Goal: Task Accomplishment & Management: Manage account settings

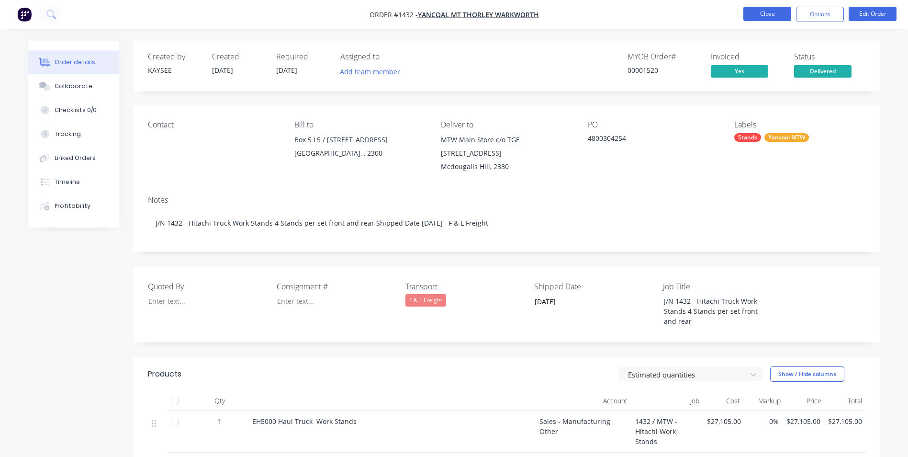
click at [774, 14] on button "Close" at bounding box center [768, 14] width 48 height 14
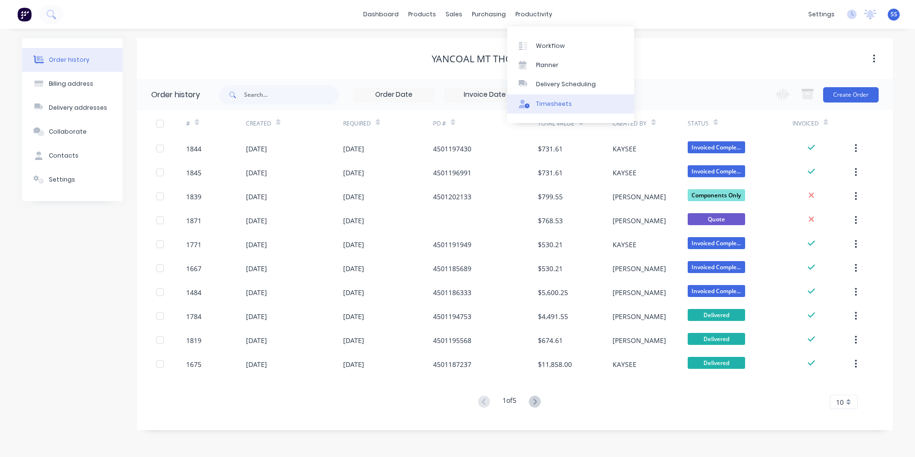
click at [563, 106] on div "Timesheets" at bounding box center [554, 104] width 36 height 9
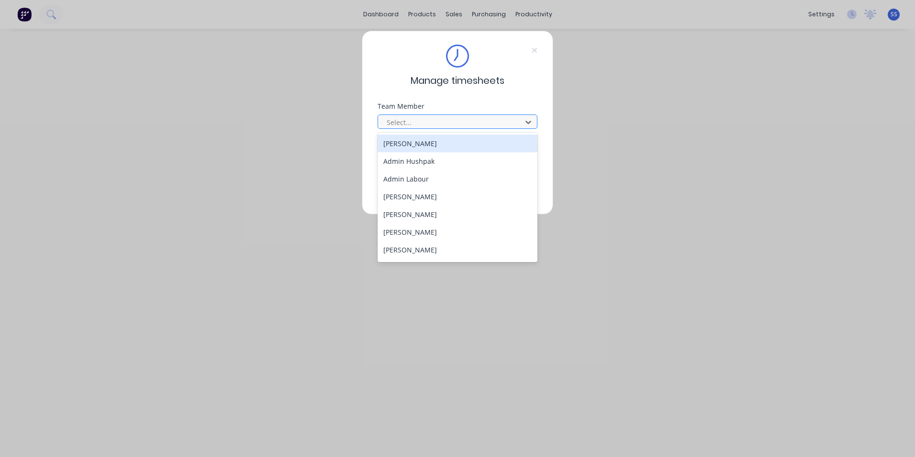
click at [486, 119] on div at bounding box center [451, 122] width 131 height 12
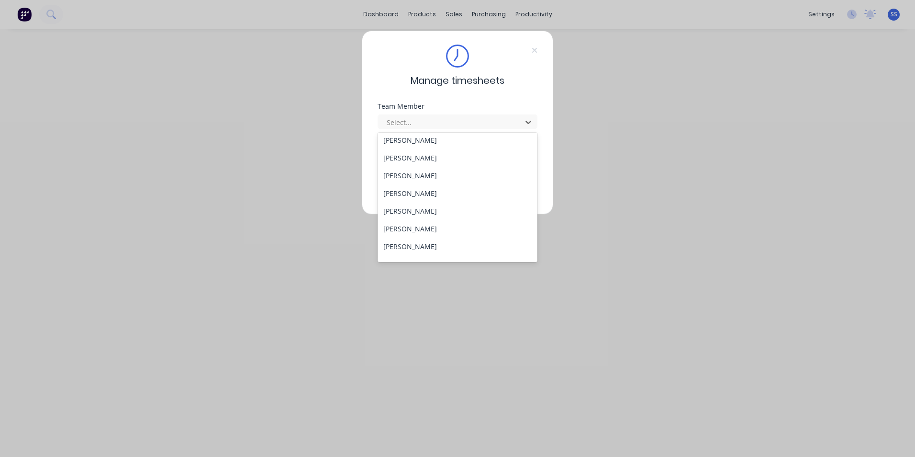
scroll to position [459, 0]
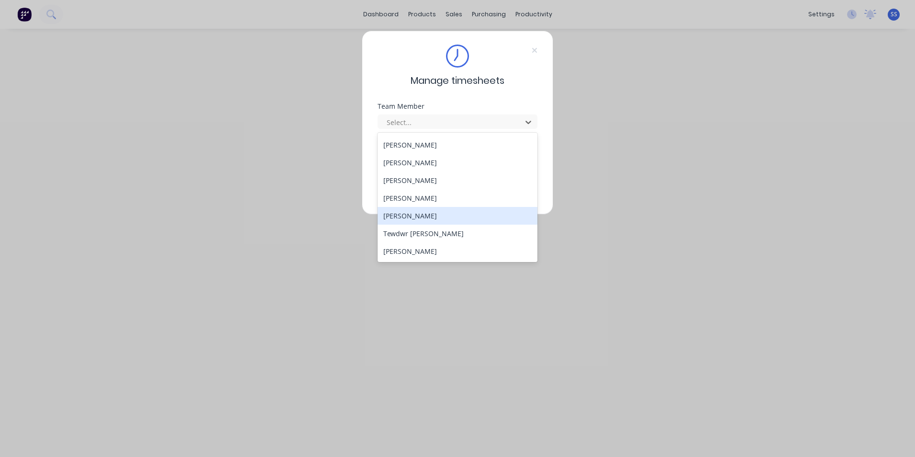
click at [395, 219] on div "[PERSON_NAME]" at bounding box center [458, 216] width 160 height 18
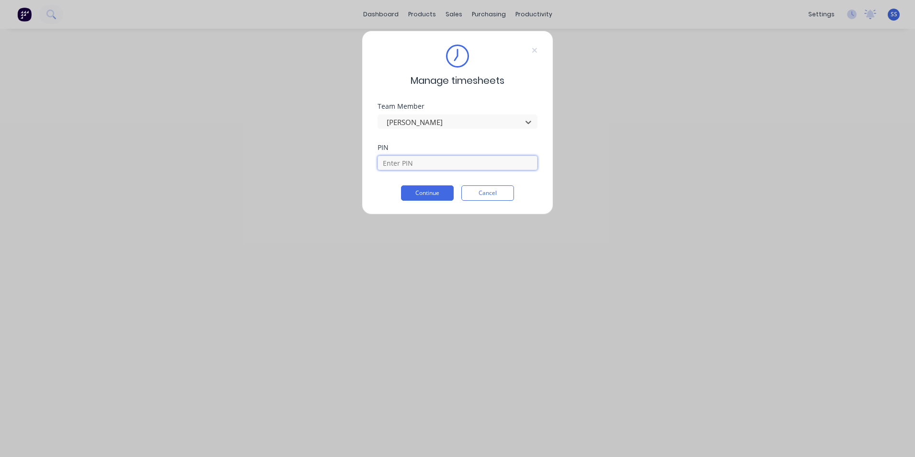
click at [428, 164] on input at bounding box center [458, 163] width 160 height 14
type input "9358"
click at [427, 191] on button "Continue" at bounding box center [427, 192] width 53 height 15
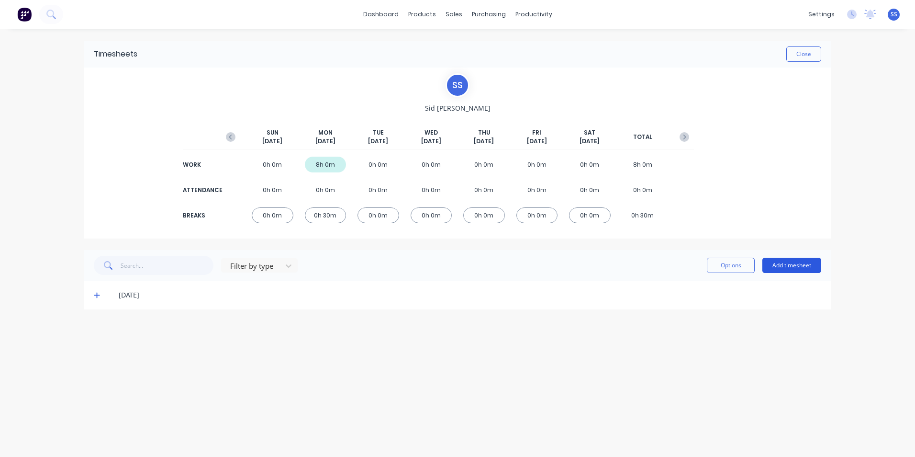
click at [778, 260] on button "Add timesheet" at bounding box center [792, 265] width 59 height 15
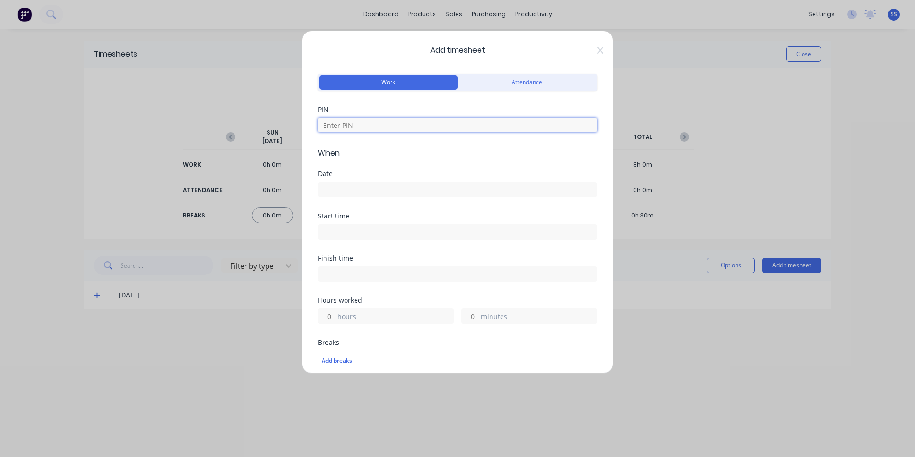
click at [423, 123] on input at bounding box center [458, 125] width 280 height 14
type input "9358"
type input "8"
type input "30"
click at [376, 187] on input at bounding box center [457, 189] width 279 height 14
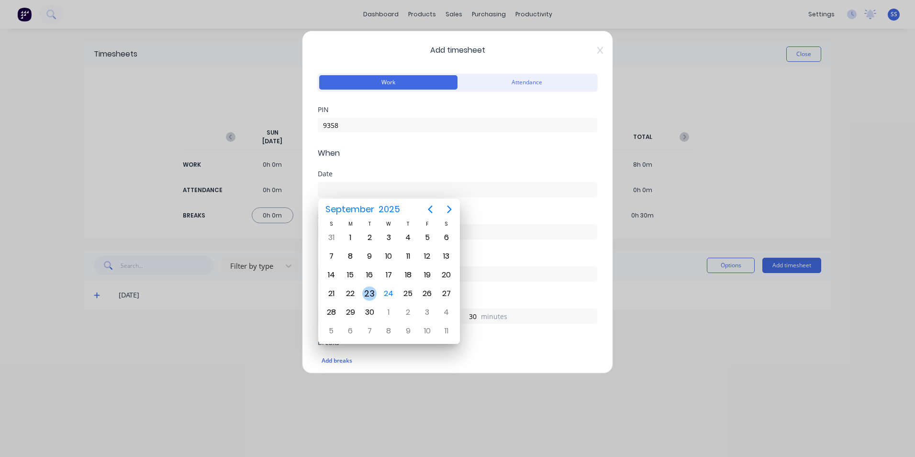
click at [369, 292] on div "23" at bounding box center [369, 293] width 14 height 14
type input "[DATE]"
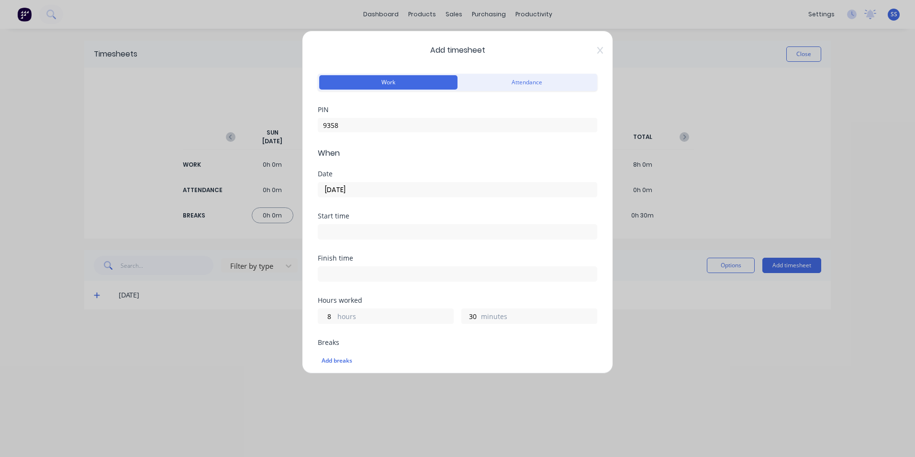
click at [362, 227] on input at bounding box center [457, 232] width 279 height 14
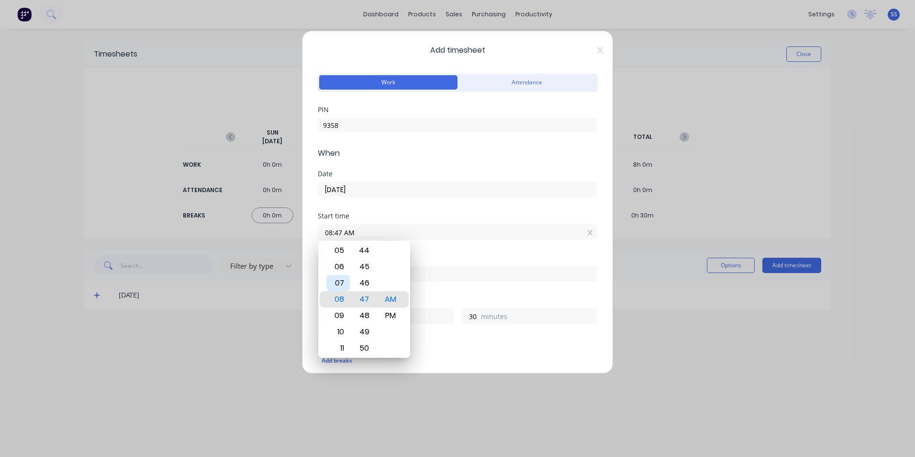
click at [341, 282] on div "07" at bounding box center [338, 283] width 23 height 16
click at [368, 249] on div "00" at bounding box center [364, 250] width 23 height 16
type input "07:00 AM"
click at [449, 206] on div "Date [DATE]" at bounding box center [458, 191] width 280 height 42
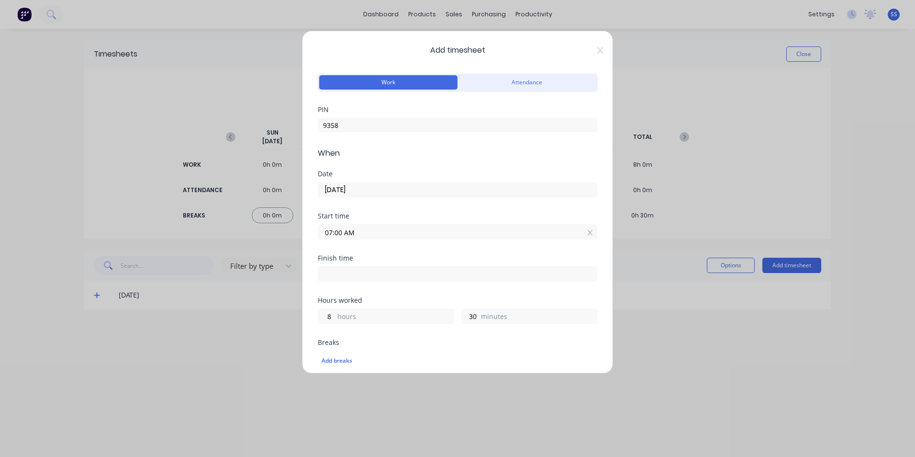
click at [402, 276] on input at bounding box center [457, 274] width 279 height 14
type input "11:48 AM"
type input "4"
type input "48"
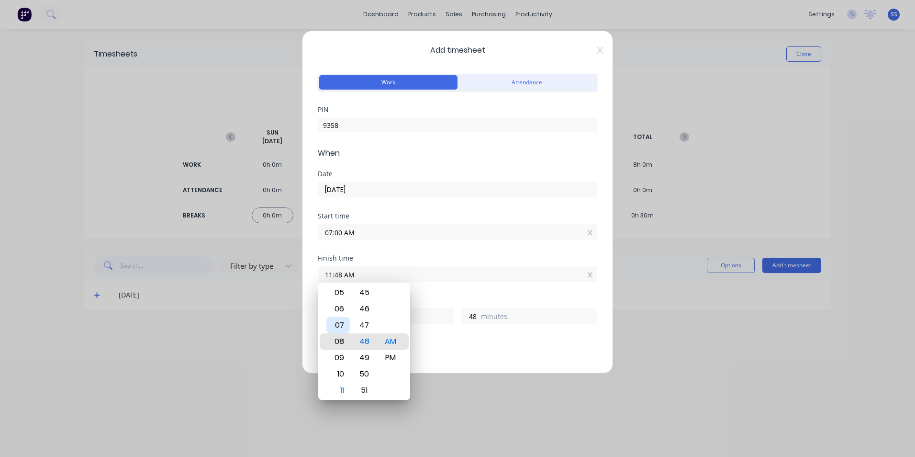
type input "08:48 AM"
type input "1"
type input "06:48 AM"
type input "23"
click at [343, 293] on div "03" at bounding box center [338, 292] width 23 height 16
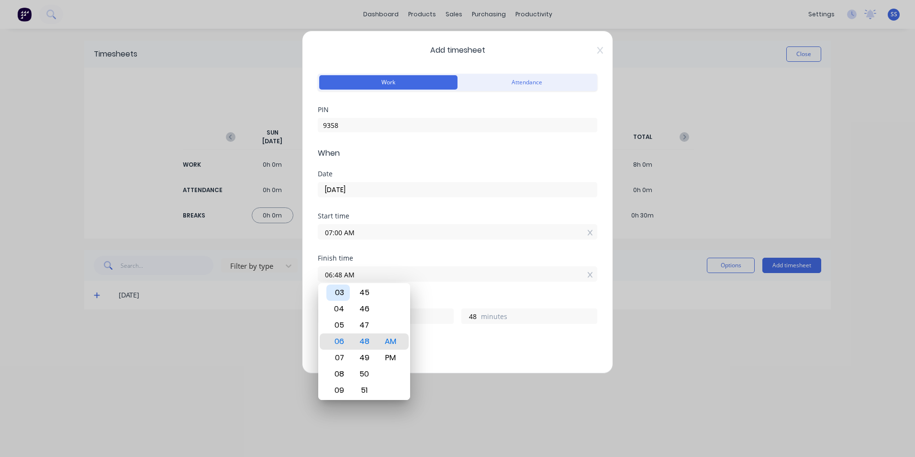
type input "03:48 AM"
type input "20"
type input "03:47 AM"
type input "47"
type input "03:46 AM"
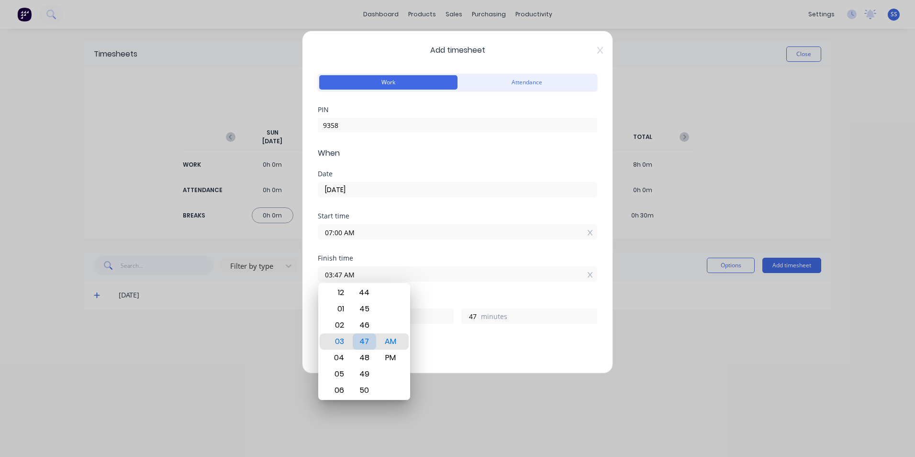
type input "46"
click at [365, 327] on div "45" at bounding box center [364, 325] width 23 height 16
type input "03:45 AM"
type input "45"
click at [389, 357] on div "PM" at bounding box center [390, 358] width 23 height 16
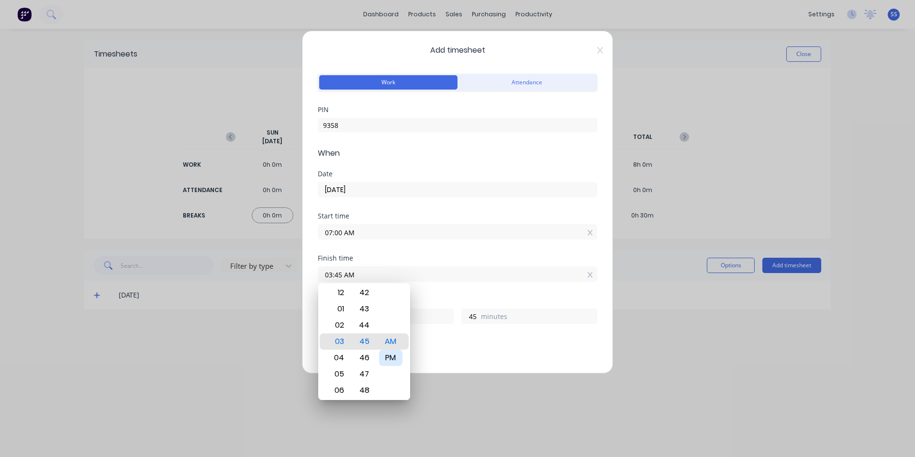
type input "03:45 PM"
type input "8"
click at [443, 291] on div "Finish time 03:45 PM" at bounding box center [458, 276] width 280 height 42
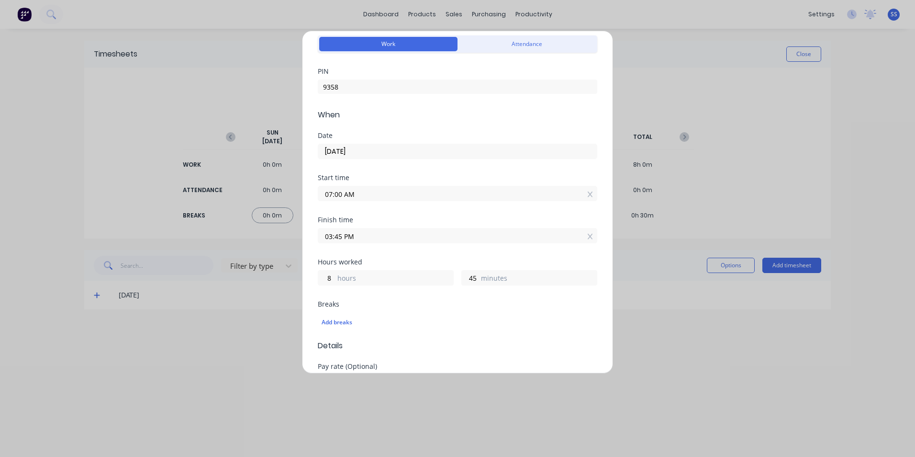
scroll to position [96, 0]
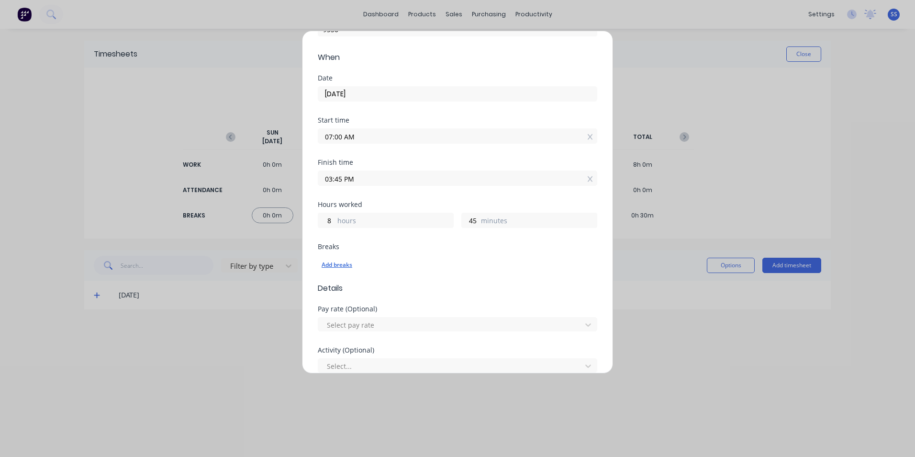
click at [338, 269] on div "Add breaks" at bounding box center [458, 265] width 272 height 12
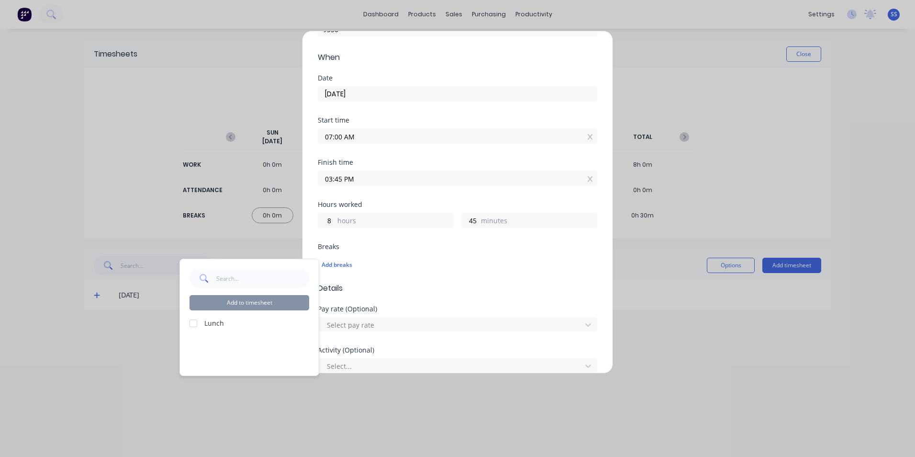
click at [196, 325] on div at bounding box center [193, 323] width 19 height 19
click at [262, 304] on button "Add to timesheet" at bounding box center [250, 302] width 120 height 15
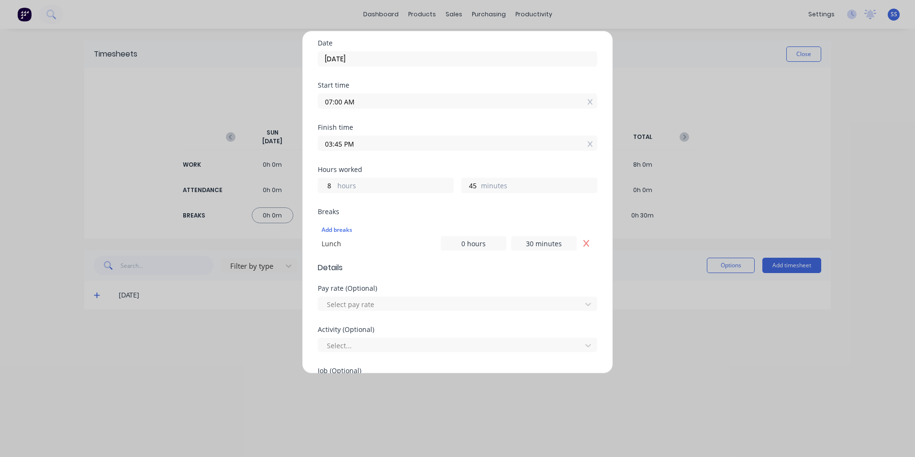
scroll to position [144, 0]
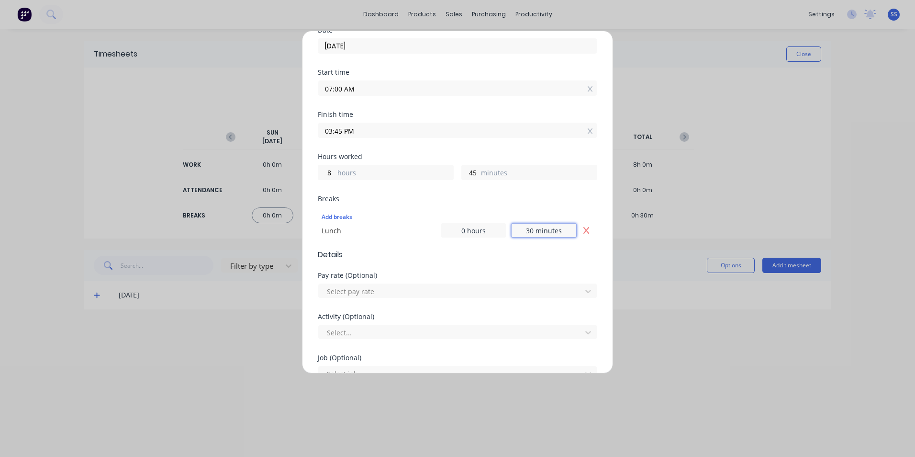
click at [542, 227] on input "30 minutes" at bounding box center [544, 230] width 66 height 14
click at [527, 232] on input "30 minutes" at bounding box center [544, 230] width 66 height 14
type input "3 minutes"
click at [483, 263] on form "Work Attendance PIN 9358 When Date [DATE] Start time 07:00 AM Finish time 03:45…" at bounding box center [458, 270] width 280 height 684
click at [526, 232] on input "15 minutes" at bounding box center [544, 230] width 66 height 14
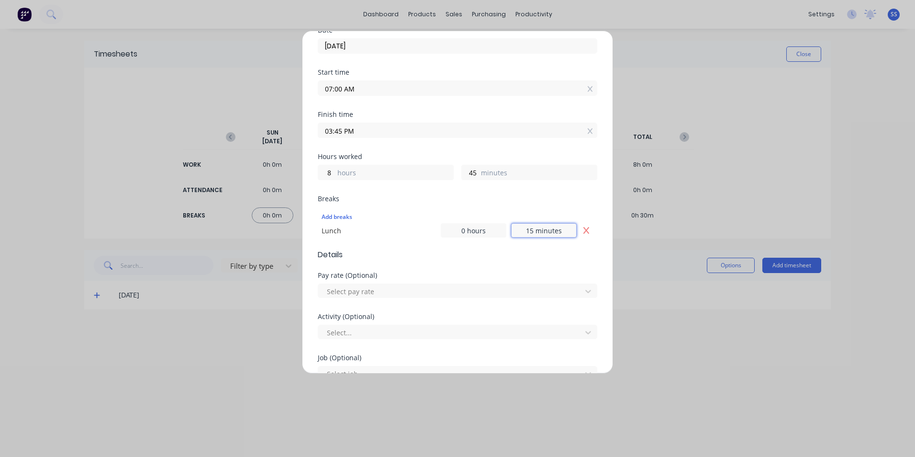
type input "1 minute"
click at [523, 262] on form "Work Attendance PIN 9358 When Date [DATE] Start time 07:00 AM Finish time 03:45…" at bounding box center [458, 270] width 280 height 684
click at [525, 230] on input "30 minutes" at bounding box center [544, 230] width 66 height 14
type input "3 minutes"
type input "15 minutes"
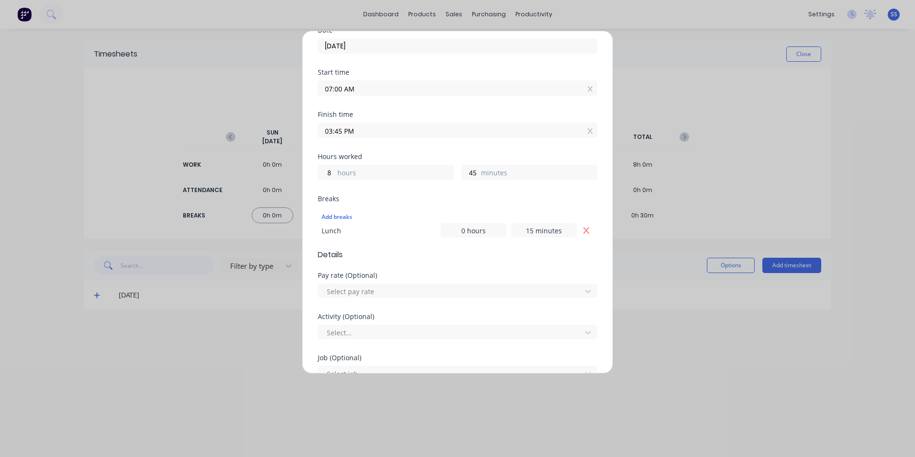
click at [520, 264] on form "Work Attendance PIN 9358 When Date [DATE] Start time 07:00 AM Finish time 03:45…" at bounding box center [458, 270] width 280 height 684
click at [510, 296] on div at bounding box center [451, 291] width 251 height 12
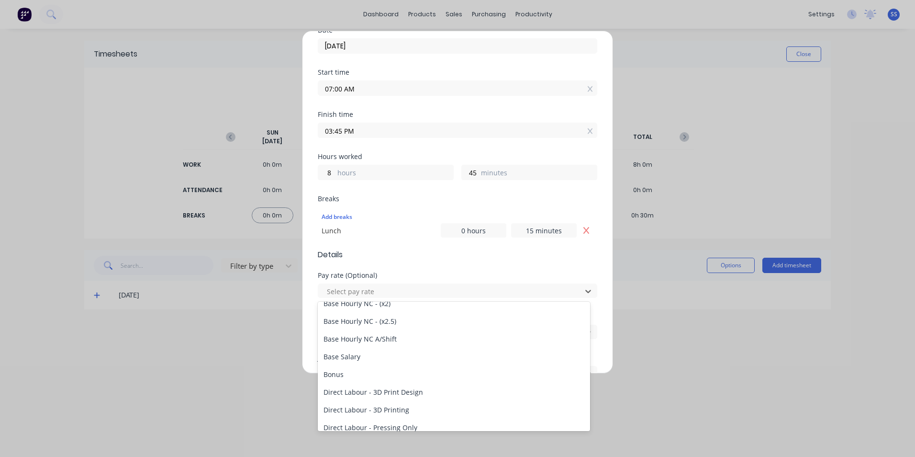
scroll to position [0, 0]
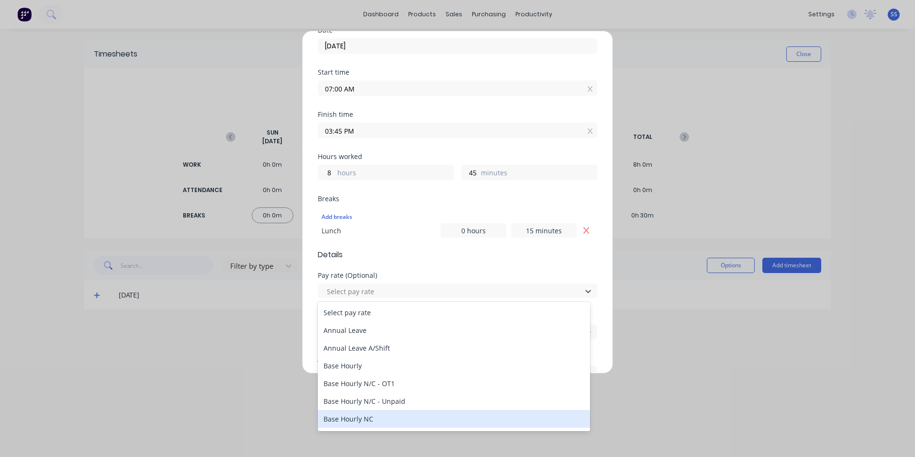
click at [368, 420] on div "Base Hourly NC" at bounding box center [454, 419] width 272 height 18
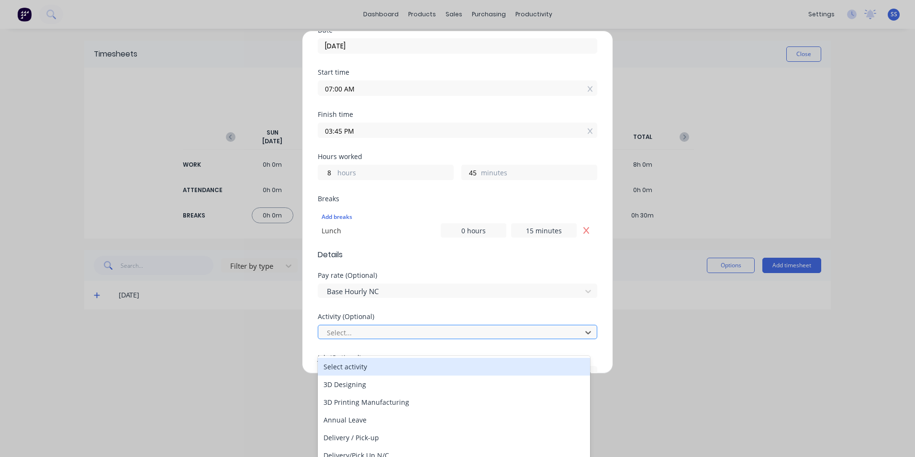
click at [461, 330] on div at bounding box center [451, 333] width 251 height 12
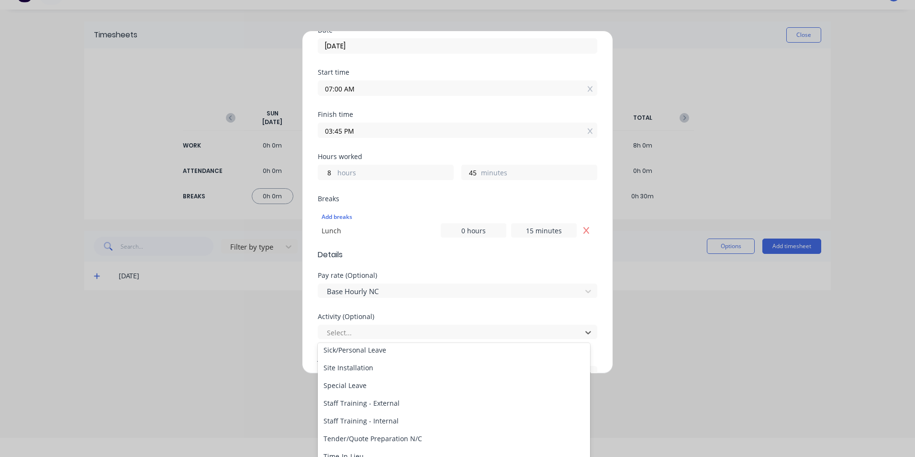
scroll to position [383, 0]
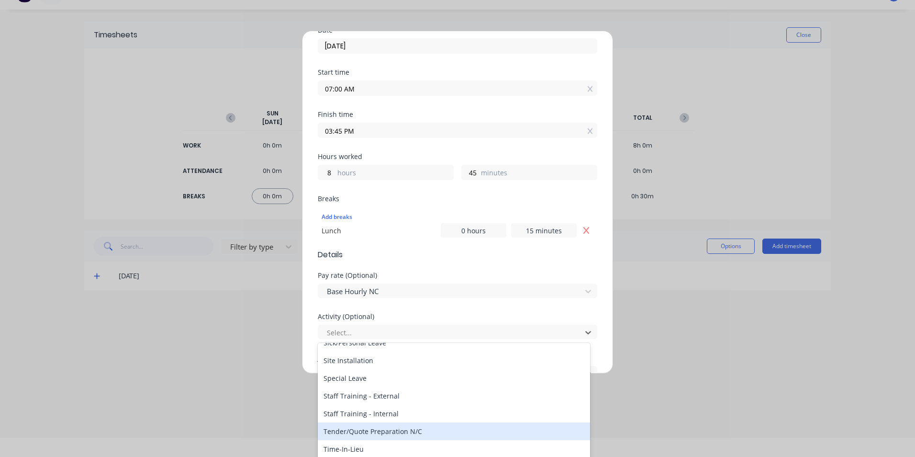
click at [413, 435] on div "Tender/Quote Preparation N/C" at bounding box center [454, 431] width 272 height 18
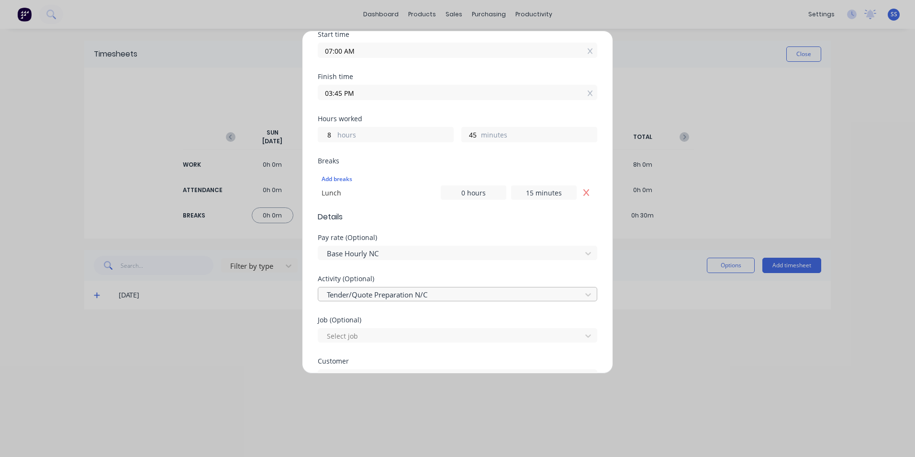
scroll to position [239, 0]
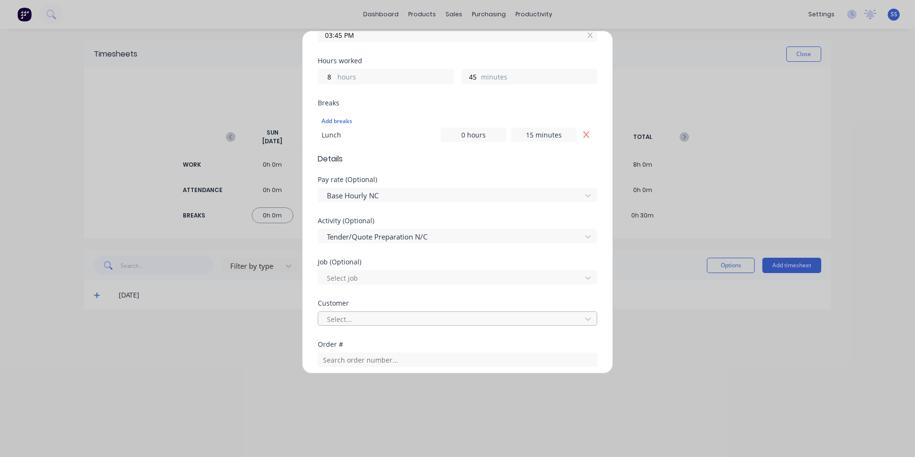
click at [476, 312] on div "Select..." at bounding box center [451, 319] width 257 height 14
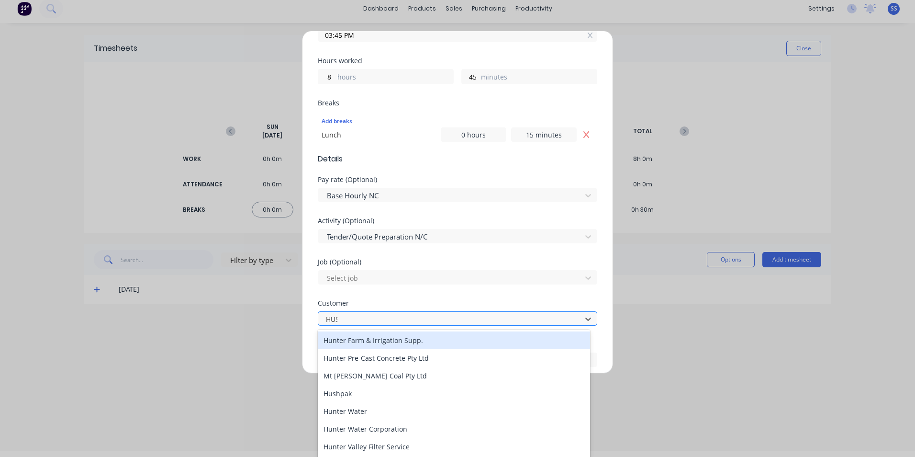
scroll to position [0, 0]
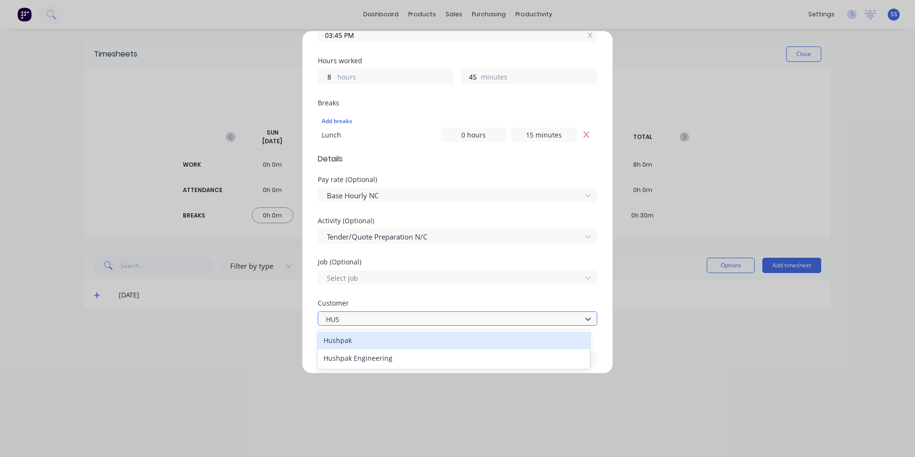
type input "HUSH"
click at [468, 340] on div "Hushpak" at bounding box center [454, 340] width 272 height 18
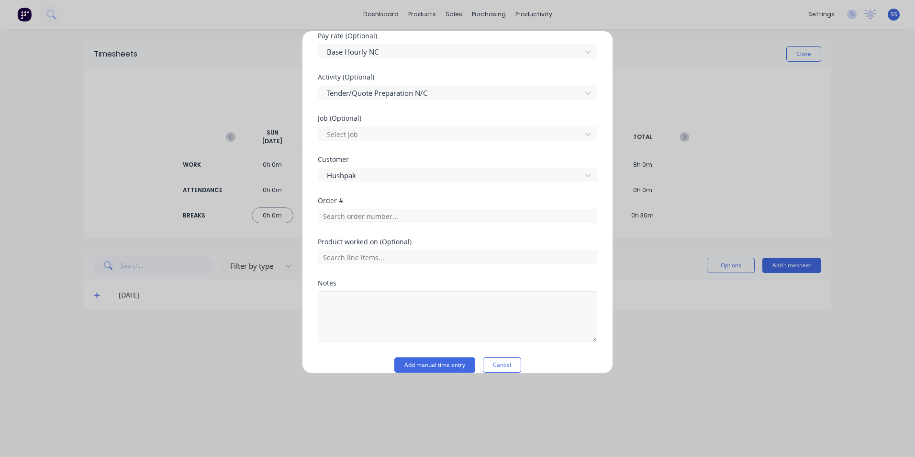
scroll to position [396, 0]
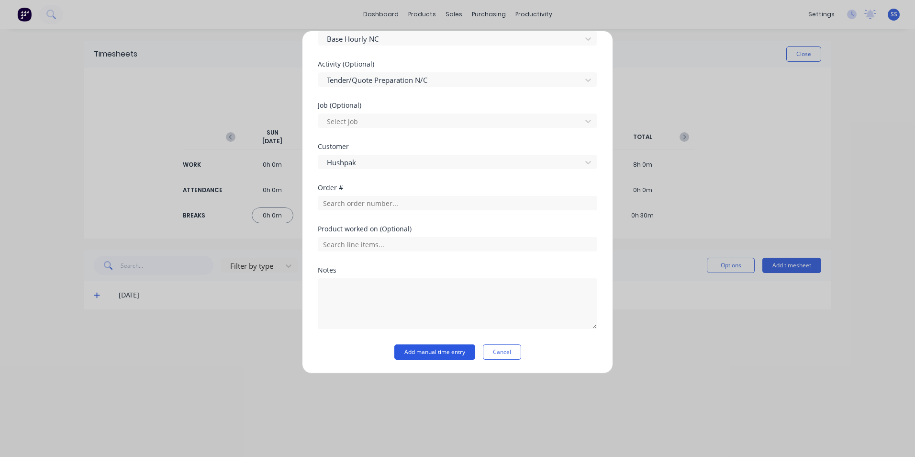
click at [452, 352] on button "Add manual time entry" at bounding box center [435, 351] width 81 height 15
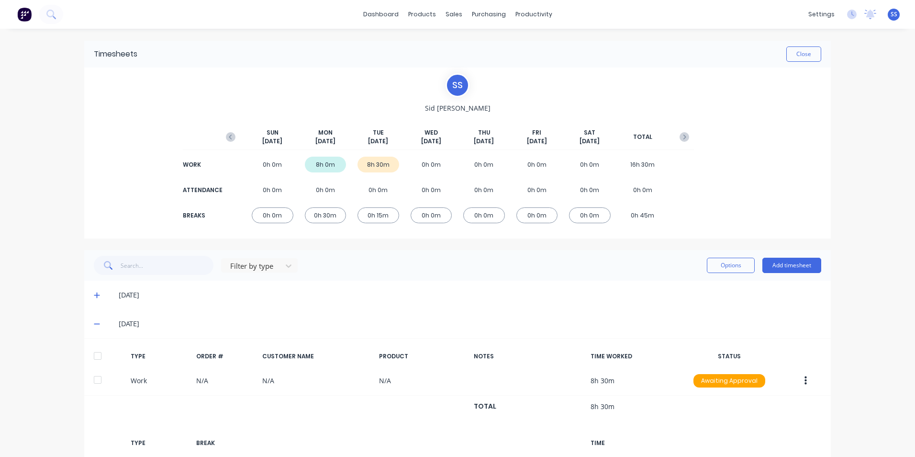
click at [373, 166] on div "8h 30m" at bounding box center [379, 165] width 42 height 16
click at [382, 163] on div "8h 30m" at bounding box center [379, 165] width 42 height 16
click at [368, 165] on div "8h 30m" at bounding box center [379, 165] width 42 height 16
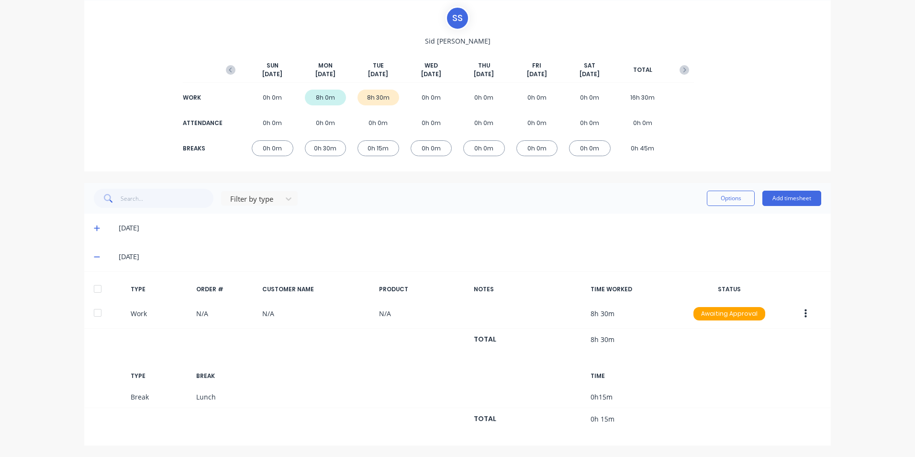
scroll to position [68, 0]
click at [94, 229] on icon at bounding box center [97, 227] width 6 height 7
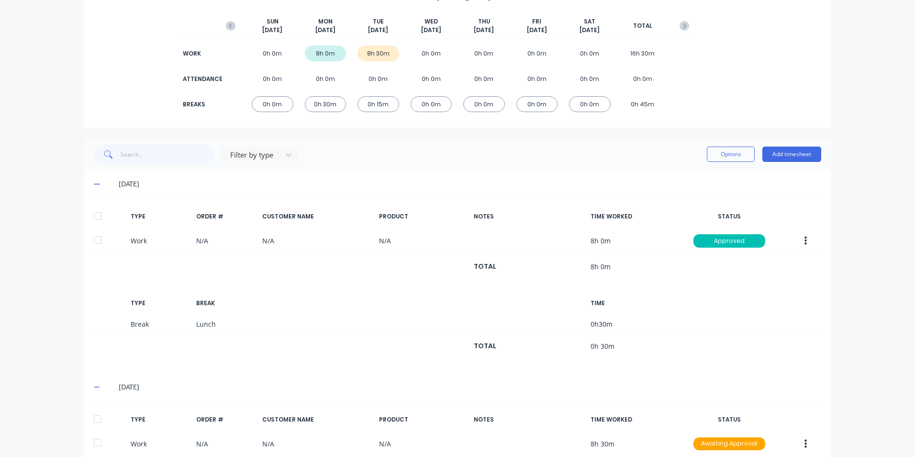
scroll to position [163, 0]
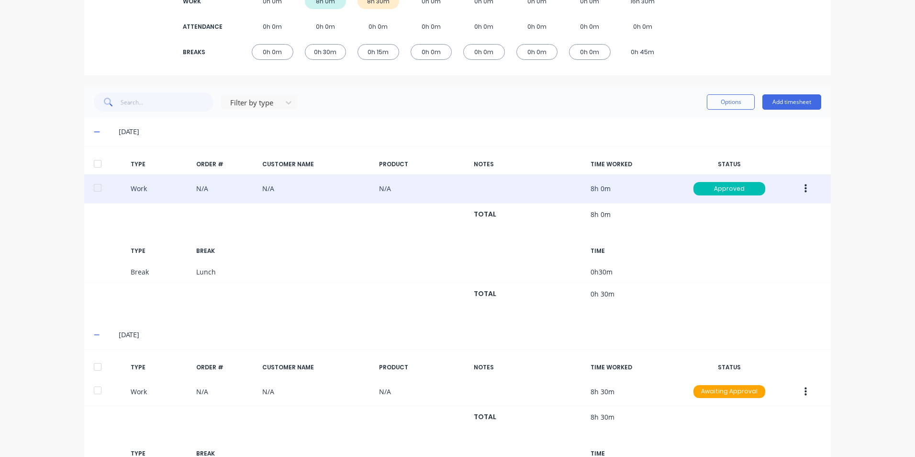
click at [805, 191] on button "button" at bounding box center [806, 188] width 23 height 17
click at [788, 166] on div "Edit" at bounding box center [772, 172] width 74 height 14
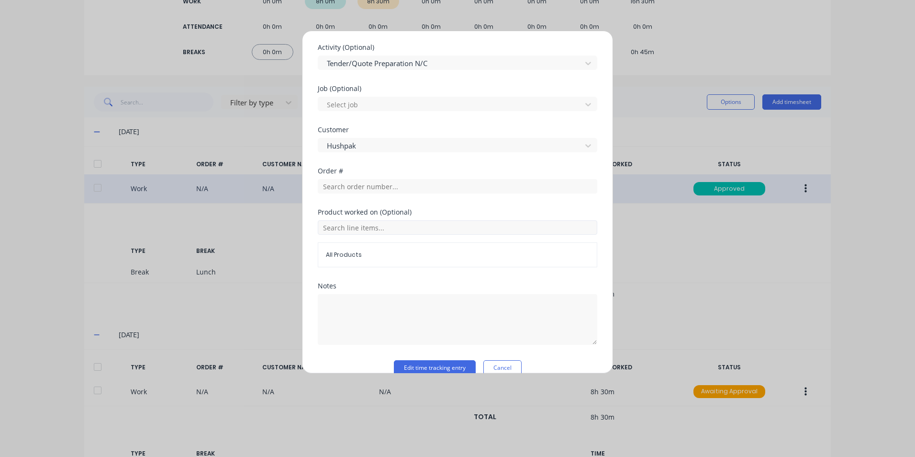
scroll to position [429, 0]
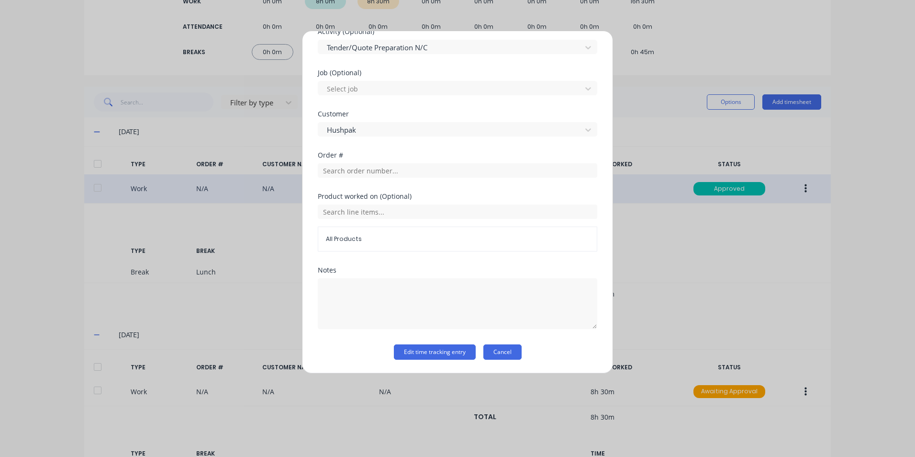
click at [511, 356] on button "Cancel" at bounding box center [503, 351] width 38 height 15
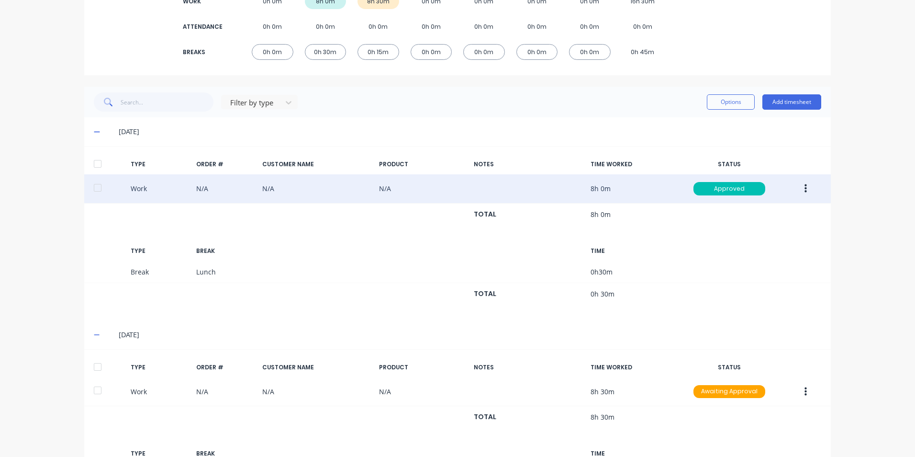
click at [852, 254] on div "dashboard products sales purchasing productivity dashboard products Product Cat…" at bounding box center [457, 228] width 915 height 457
click at [95, 133] on icon at bounding box center [97, 131] width 6 height 7
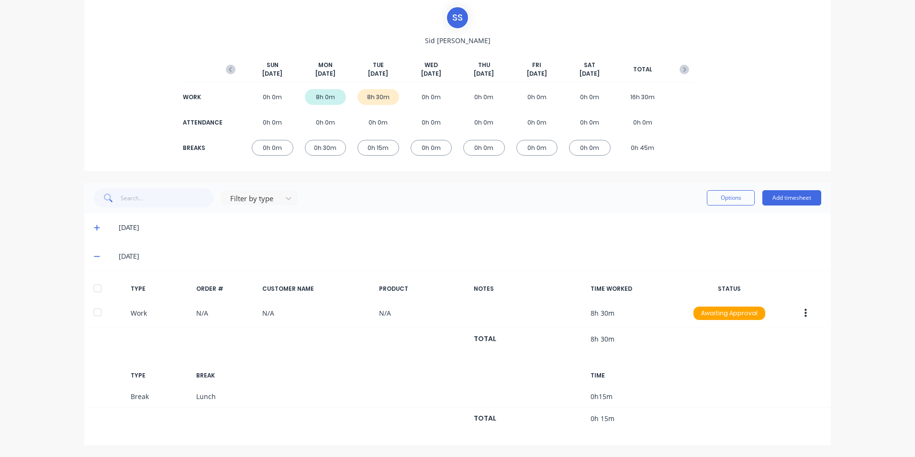
scroll to position [68, 0]
click at [94, 258] on icon at bounding box center [97, 256] width 6 height 7
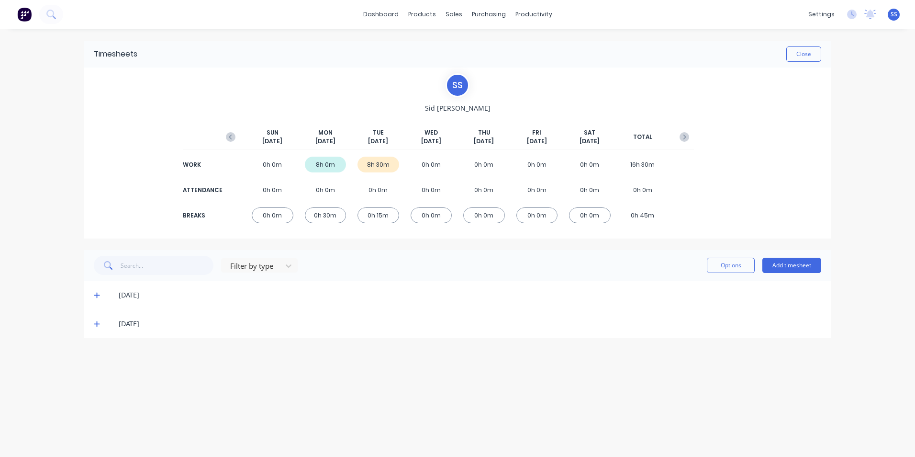
click at [45, 142] on div "dashboard products sales purchasing productivity dashboard products Product Cat…" at bounding box center [457, 228] width 915 height 457
click at [95, 327] on icon at bounding box center [97, 323] width 6 height 7
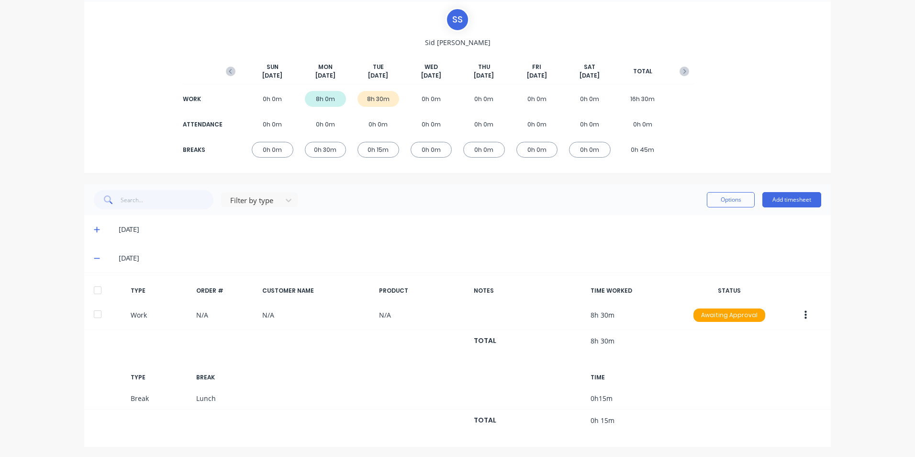
scroll to position [68, 0]
click at [88, 259] on div "[DATE]" at bounding box center [457, 256] width 747 height 29
click at [94, 256] on icon at bounding box center [97, 256] width 6 height 7
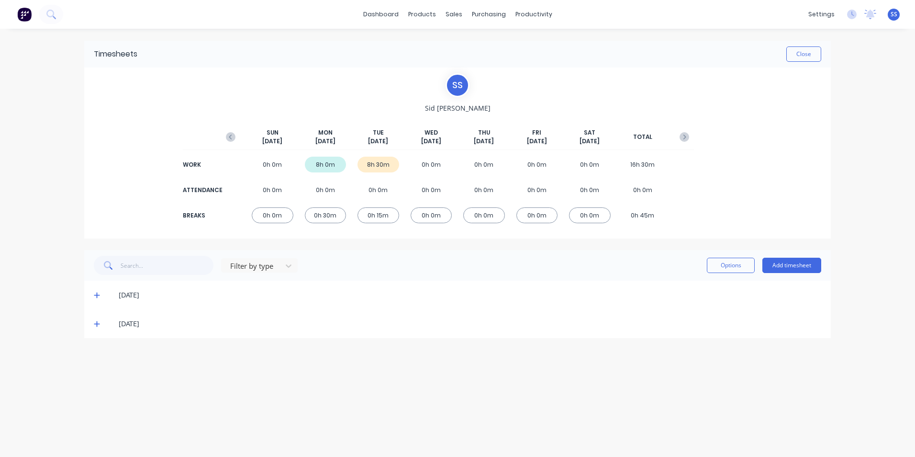
click at [33, 225] on div "dashboard products sales purchasing productivity dashboard products Product Cat…" at bounding box center [457, 228] width 915 height 457
click at [418, 13] on div "products" at bounding box center [422, 14] width 37 height 14
click at [445, 43] on div "Product Catalogue" at bounding box center [464, 46] width 59 height 9
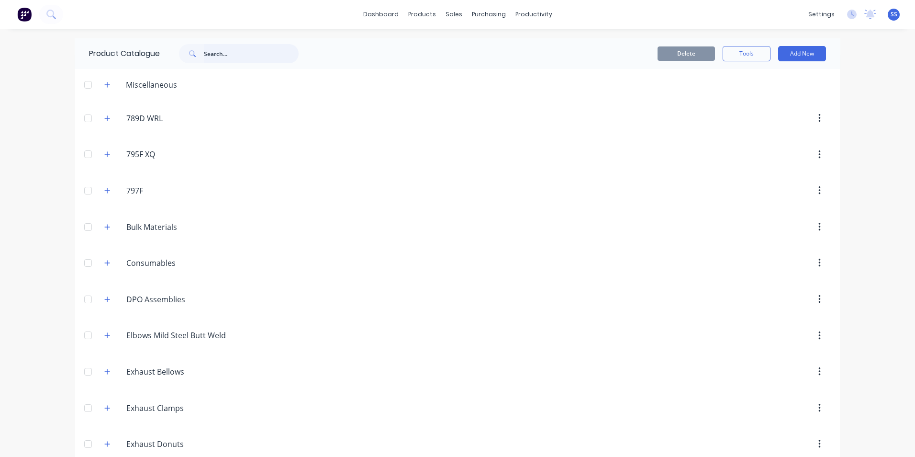
click at [225, 50] on input "text" at bounding box center [251, 53] width 95 height 19
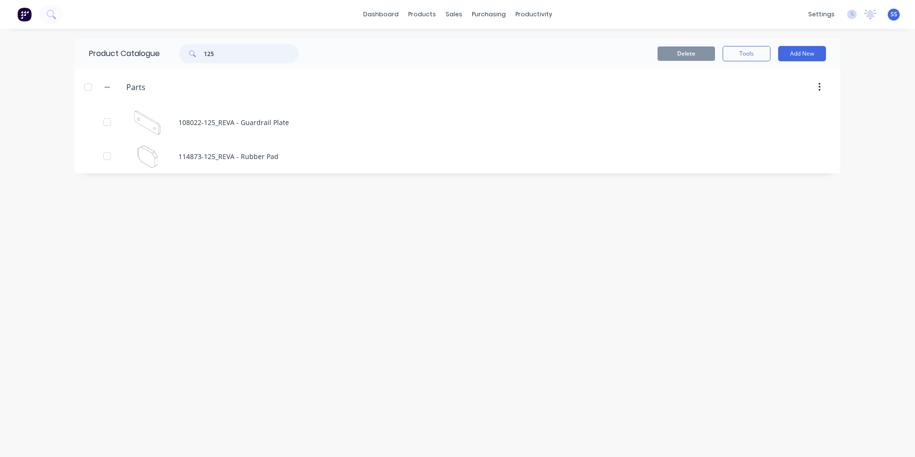
drag, startPoint x: 225, startPoint y: 50, endPoint x: 166, endPoint y: 49, distance: 58.9
click at [166, 49] on div "125" at bounding box center [236, 53] width 153 height 19
click at [415, 18] on div "products" at bounding box center [422, 14] width 37 height 14
click at [464, 44] on div "Product Catalogue" at bounding box center [464, 46] width 59 height 9
drag, startPoint x: 252, startPoint y: 53, endPoint x: 186, endPoint y: 48, distance: 66.7
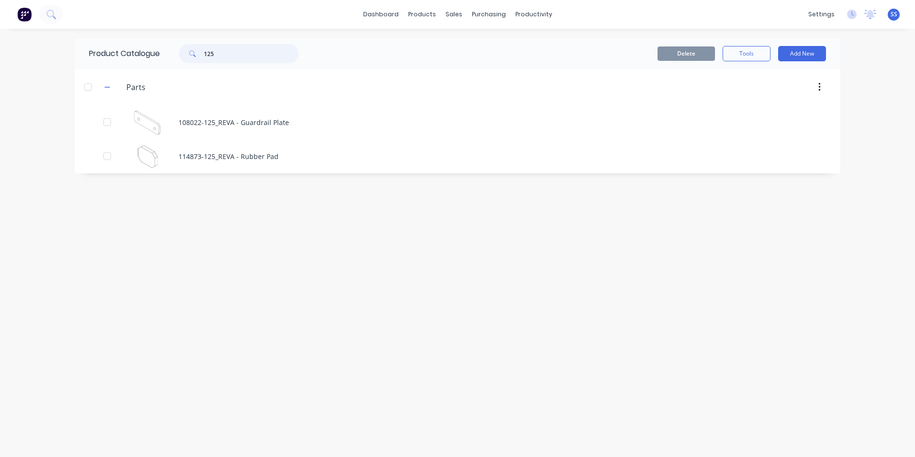
click at [186, 48] on div "125" at bounding box center [239, 53] width 120 height 19
type input "SHS"
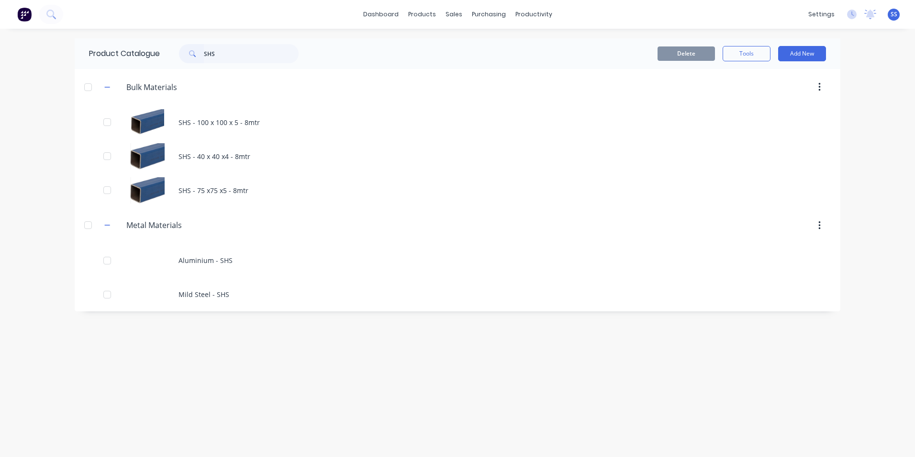
click at [395, 357] on div "Product Catalogue SHS Delete Tools Add New Bulk.Materials Bulk Materials SHS - …" at bounding box center [458, 242] width 766 height 409
click at [527, 347] on div "Product Catalogue SHS Delete Tools Add New Bulk.Materials Bulk Materials SHS - …" at bounding box center [458, 242] width 766 height 409
click at [398, 401] on div "Product Catalogue SHS Delete Tools Add New Bulk.Materials Bulk Materials SHS - …" at bounding box center [458, 242] width 766 height 409
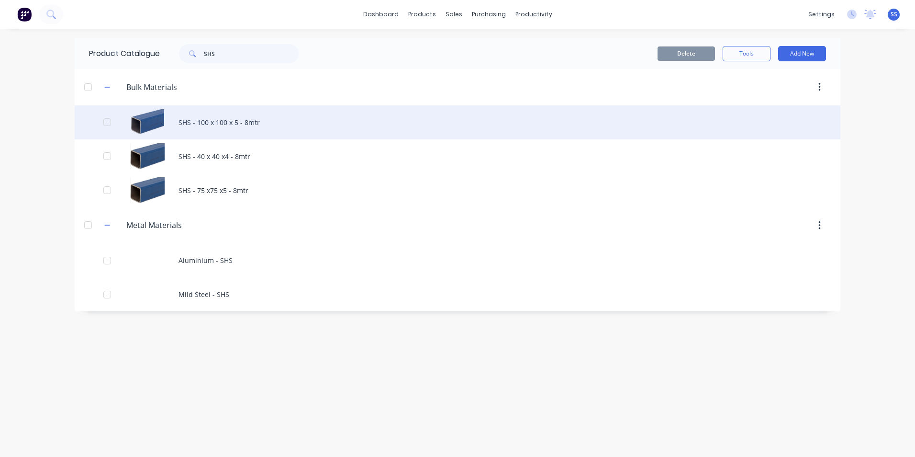
click at [180, 118] on div "SHS - 100 x 100 x 5 - 8mtr" at bounding box center [458, 122] width 766 height 34
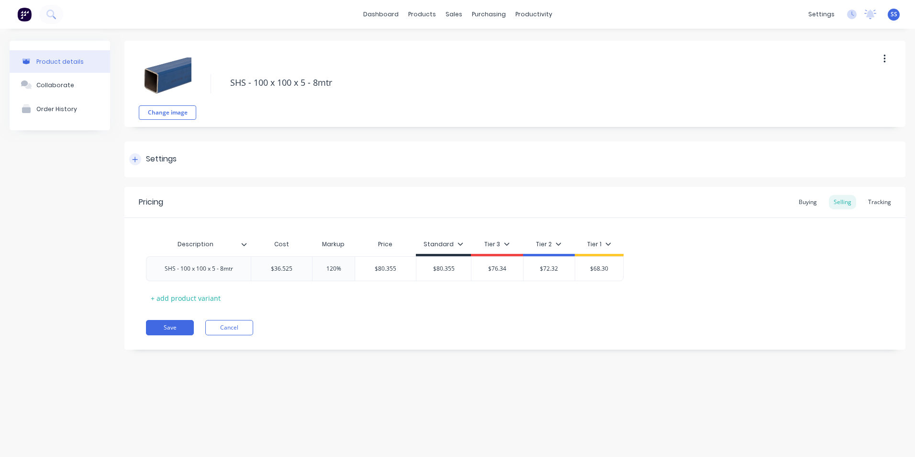
click at [136, 160] on icon at bounding box center [135, 159] width 6 height 7
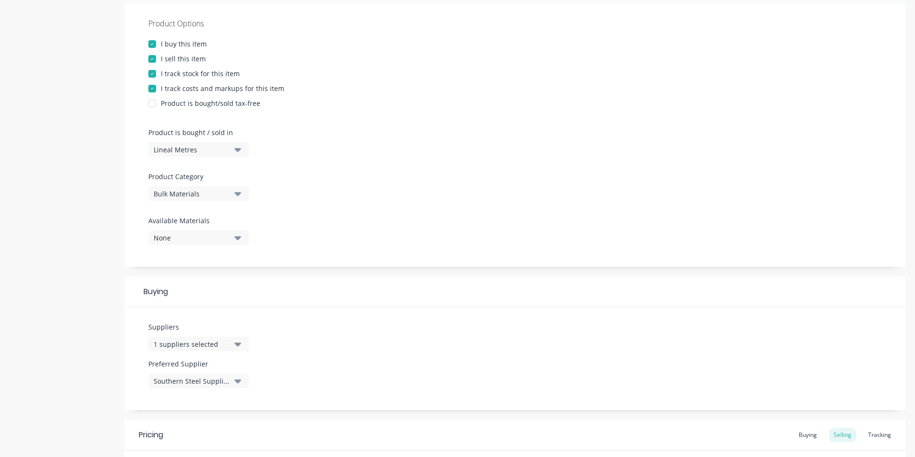
scroll to position [192, 0]
